Goal: Register for event/course

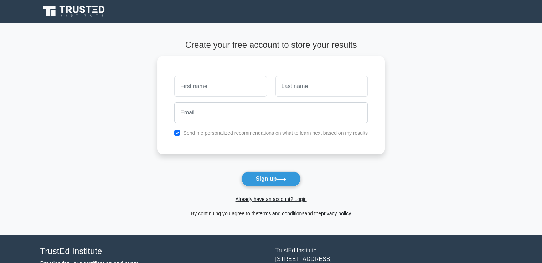
click at [198, 81] on input "text" at bounding box center [220, 86] width 92 height 21
type input "Oscar"
type input "t"
type input "Turner"
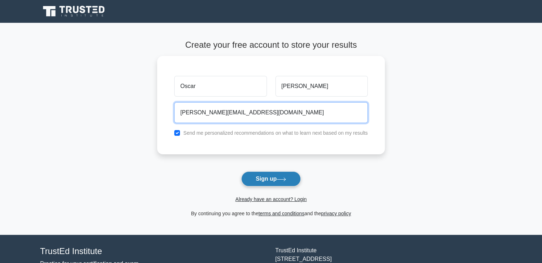
type input "turner.oscar04@gmail.com"
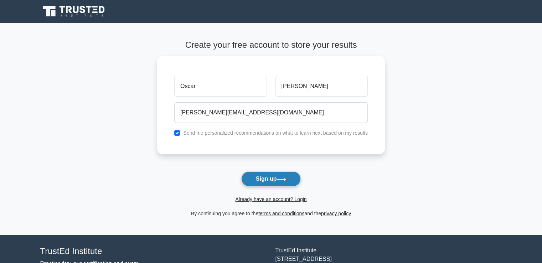
click at [257, 171] on button "Sign up" at bounding box center [271, 178] width 60 height 15
click at [283, 216] on link "terms and conditions" at bounding box center [281, 214] width 46 height 6
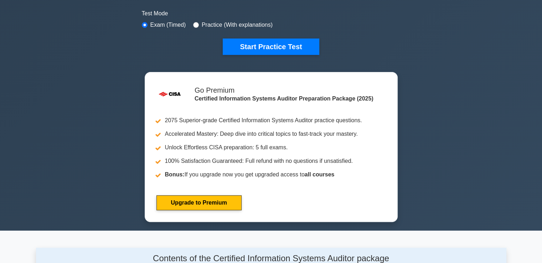
scroll to position [356, 0]
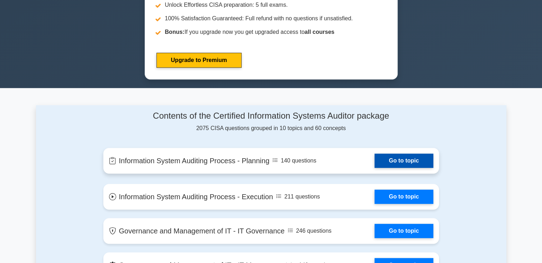
click at [389, 157] on link "Go to topic" at bounding box center [403, 161] width 58 height 14
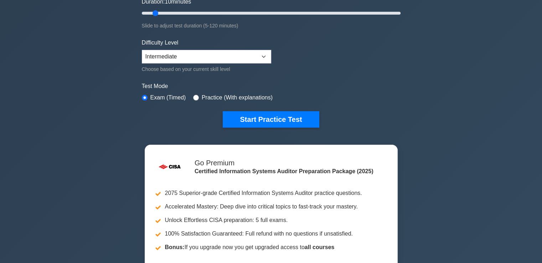
scroll to position [178, 0]
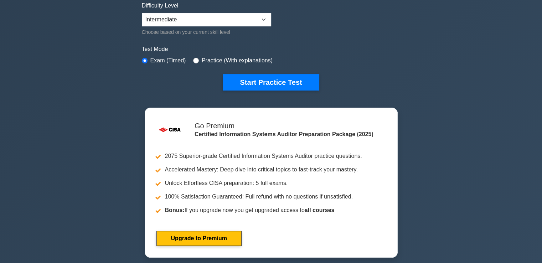
click at [197, 59] on div "Practice (With explanations)" at bounding box center [232, 60] width 79 height 9
click at [195, 59] on input "radio" at bounding box center [196, 61] width 6 height 6
radio input "true"
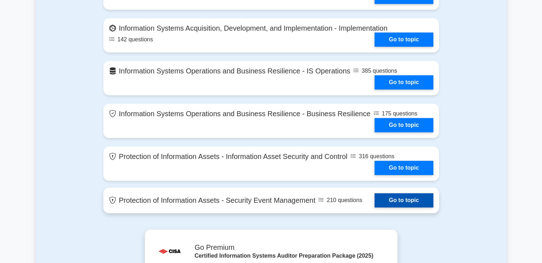
scroll to position [677, 0]
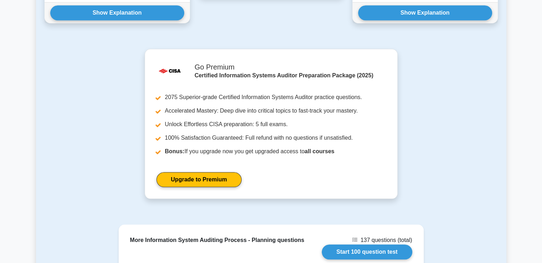
scroll to position [713, 0]
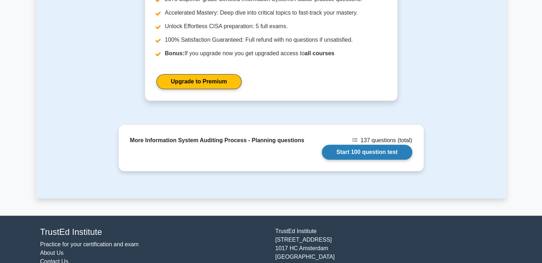
click at [351, 145] on link "Start 100 question test" at bounding box center [367, 152] width 90 height 15
